Goal: Information Seeking & Learning: Learn about a topic

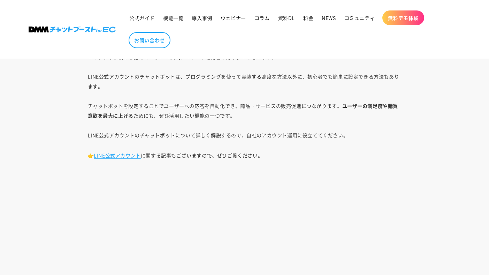
scroll to position [427, 0]
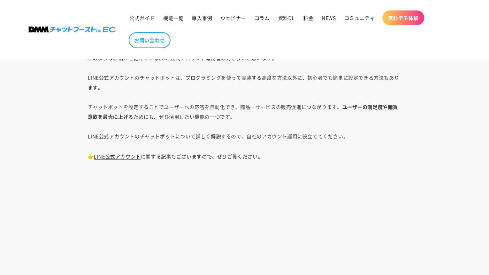
click at [127, 159] on link "LINE公式アカウント" at bounding box center [117, 156] width 47 height 7
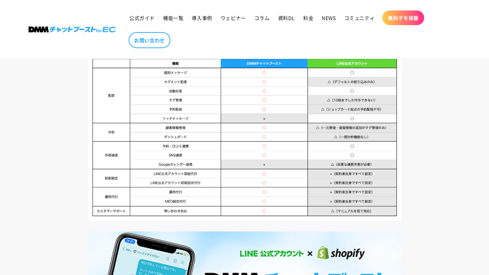
scroll to position [3013, 0]
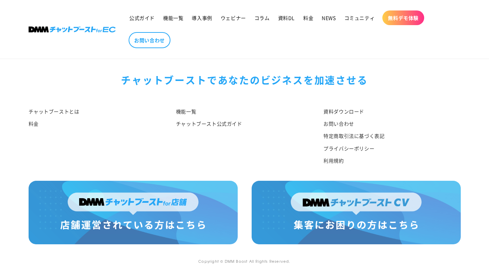
click at [207, 156] on div "機能一覧 チャットブースト公式ガイド" at bounding box center [240, 138] width 148 height 64
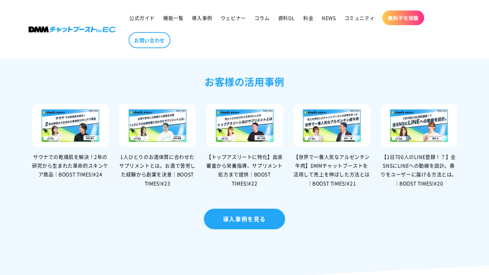
scroll to position [1460, 0]
click at [178, 15] on span "機能一覧" at bounding box center [173, 18] width 20 height 6
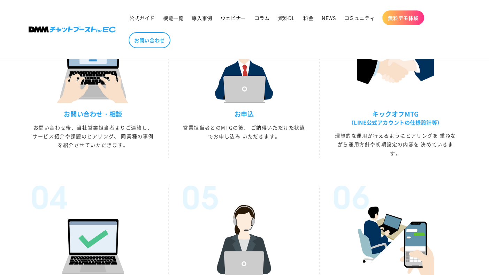
scroll to position [1821, 0]
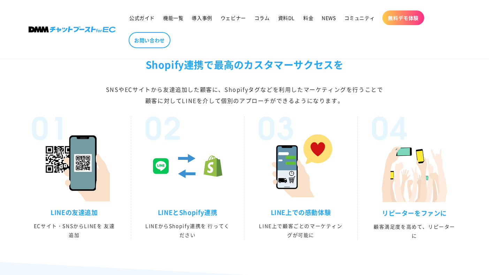
scroll to position [1467, 0]
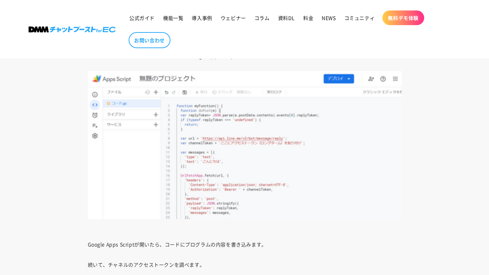
scroll to position [3513, 0]
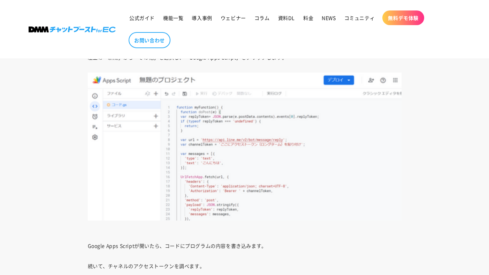
click at [215, 173] on img at bounding box center [245, 147] width 314 height 148
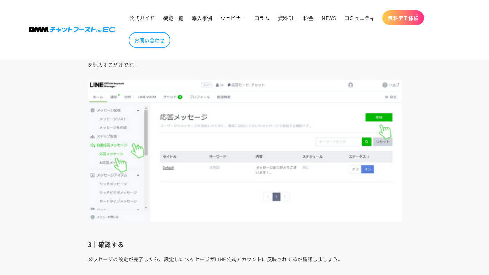
scroll to position [2101, 0]
